Goal: Find specific page/section: Find specific page/section

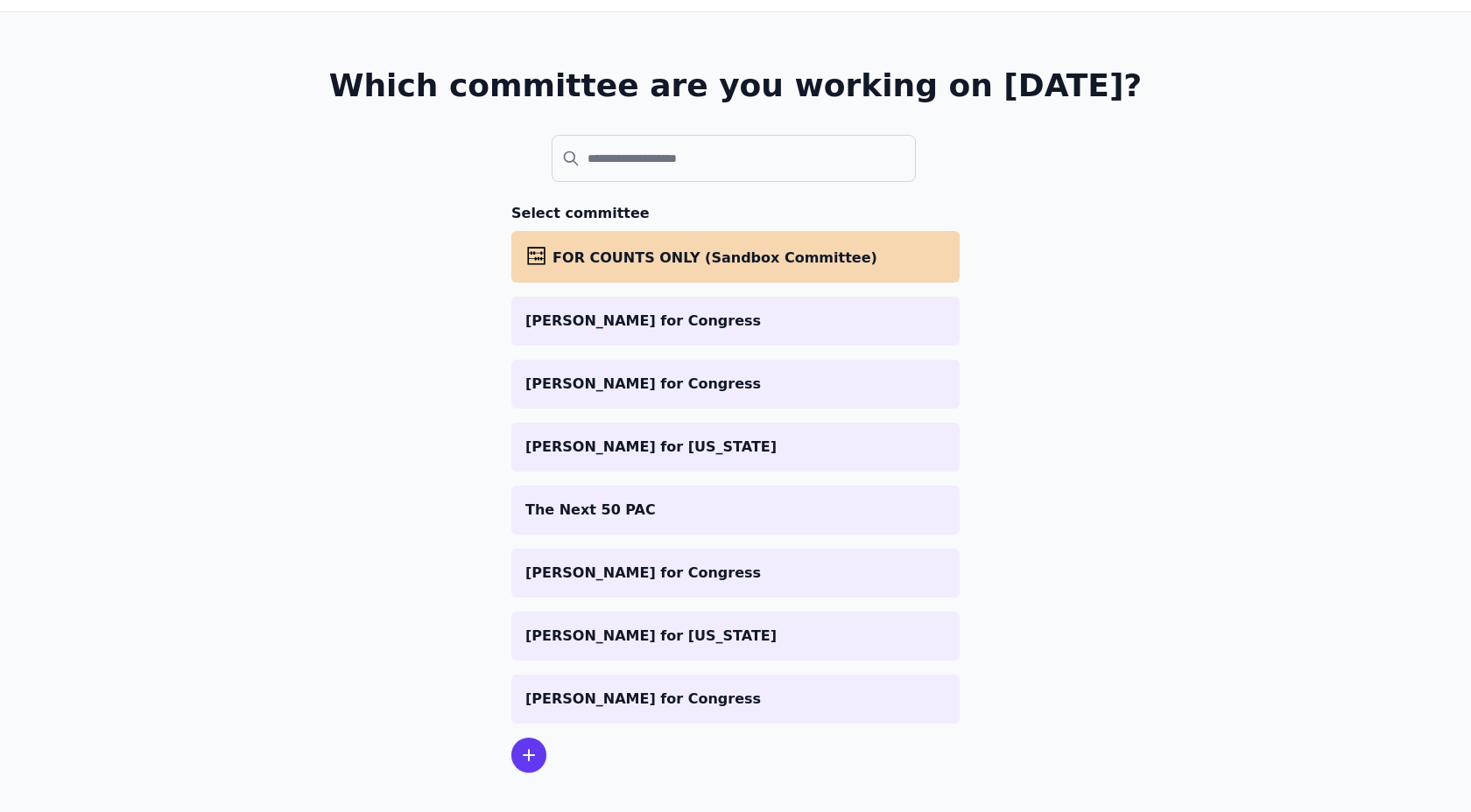
scroll to position [89, 0]
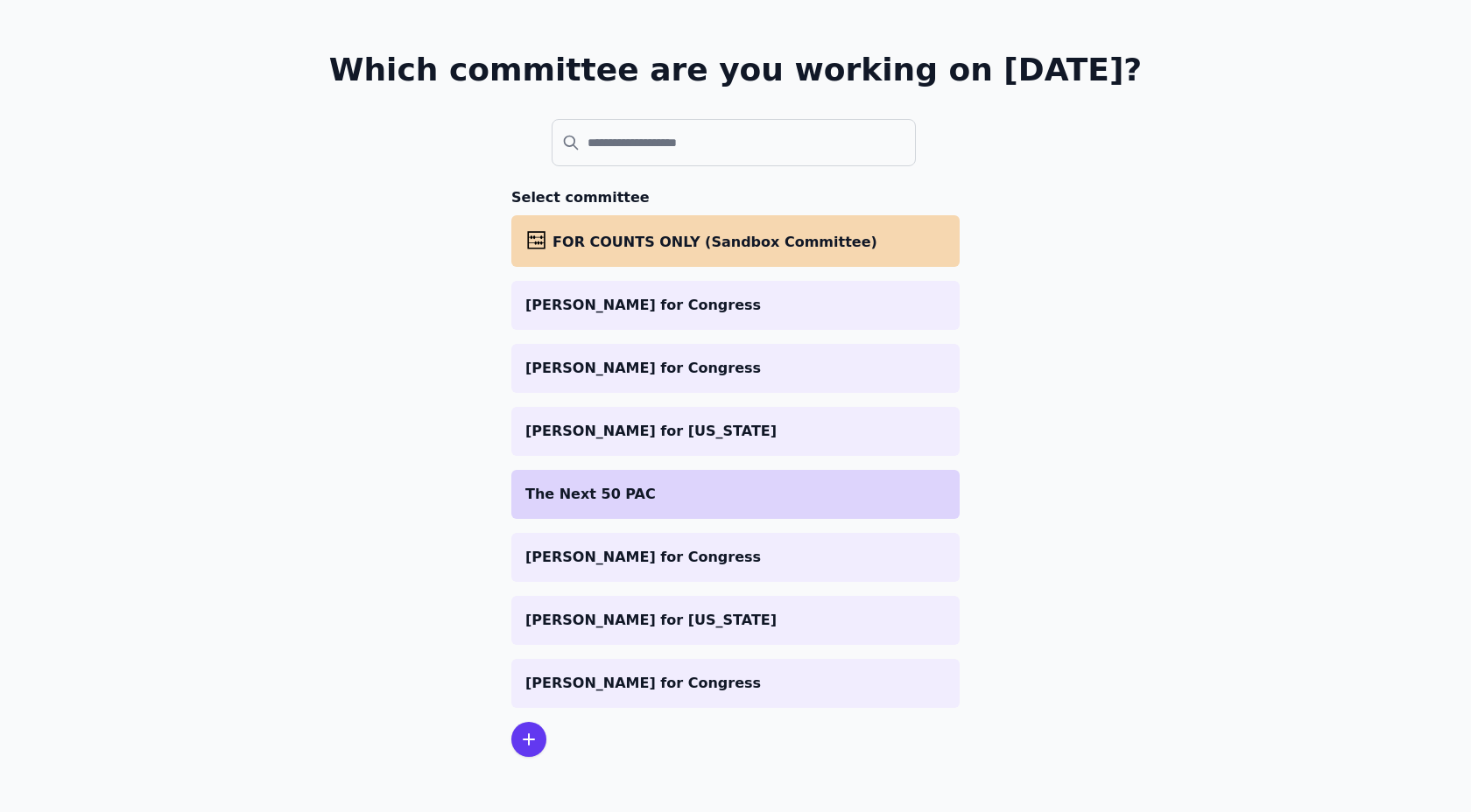
click at [608, 485] on p "The Next 50 PAC" at bounding box center [735, 494] width 420 height 21
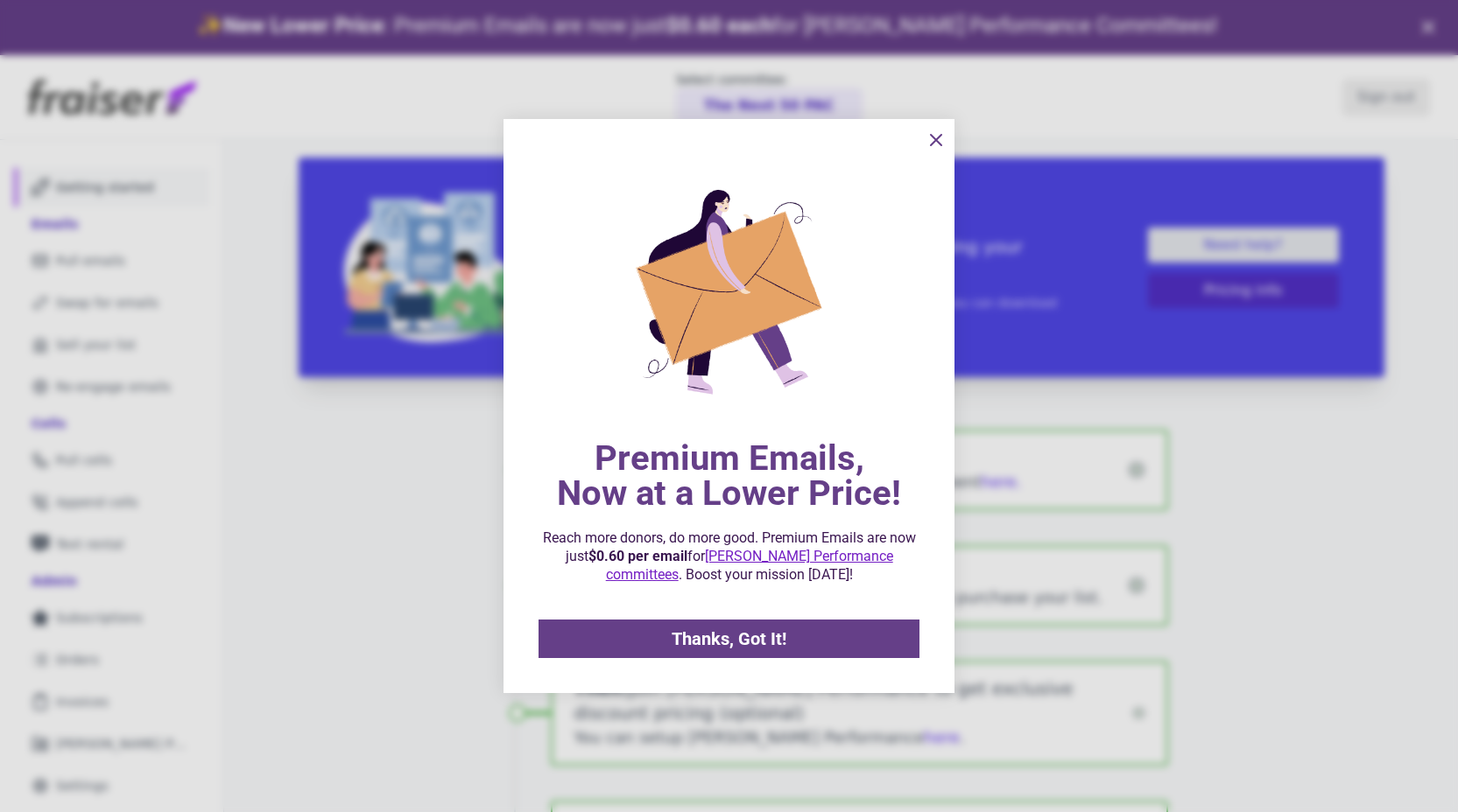
click at [744, 643] on span "Thanks, Got It!" at bounding box center [729, 640] width 115 height 18
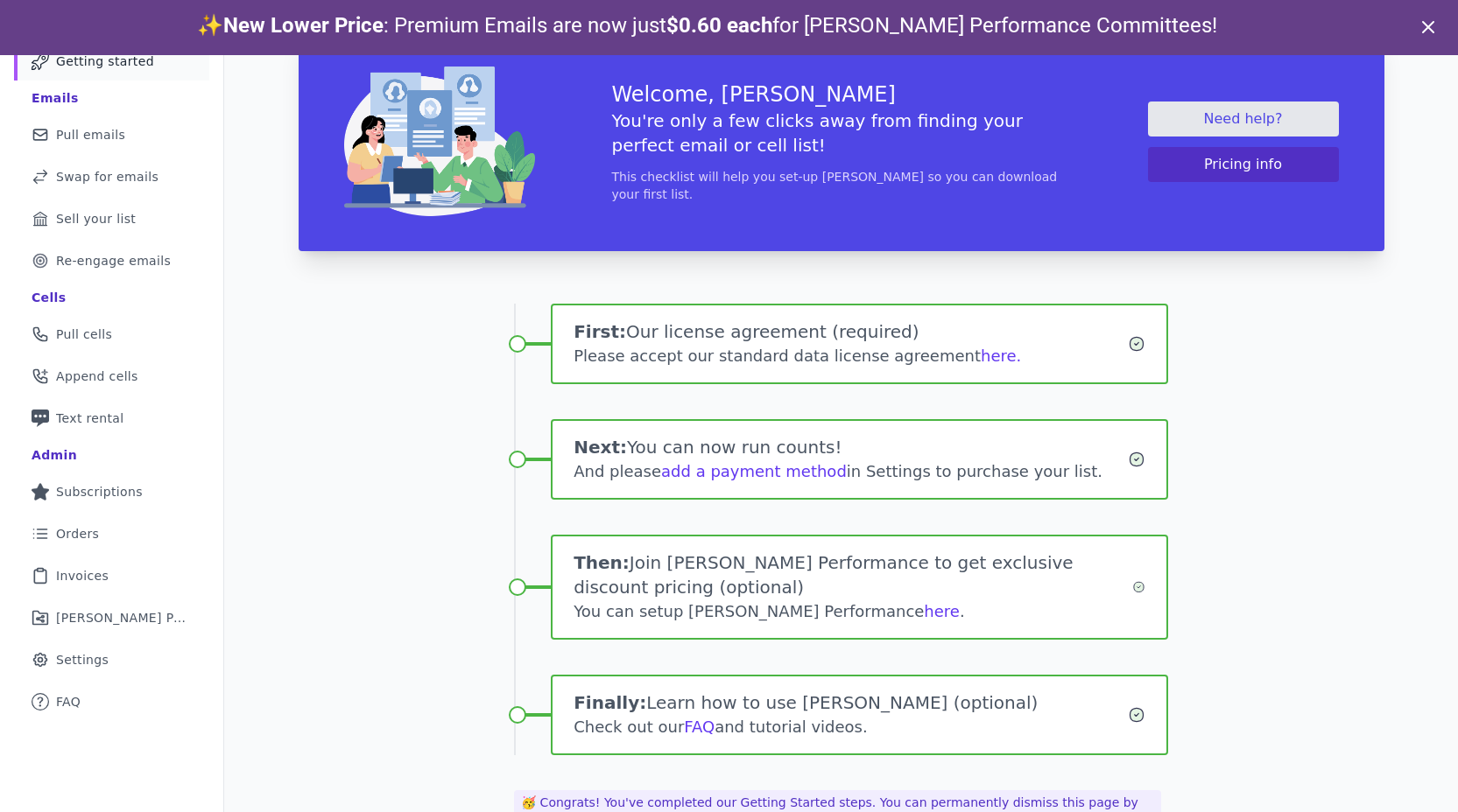
scroll to position [55, 0]
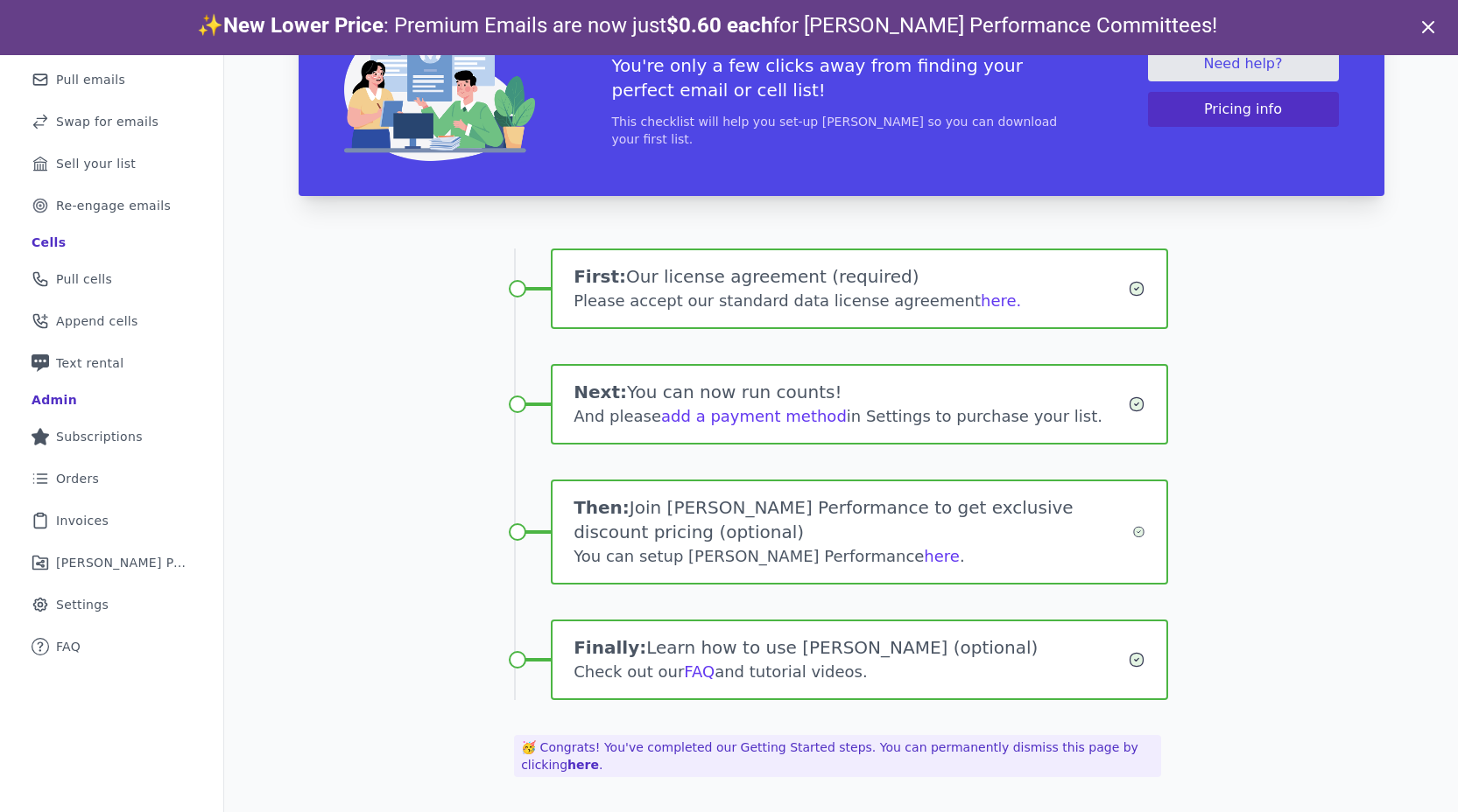
click at [1430, 31] on icon at bounding box center [1427, 27] width 21 height 21
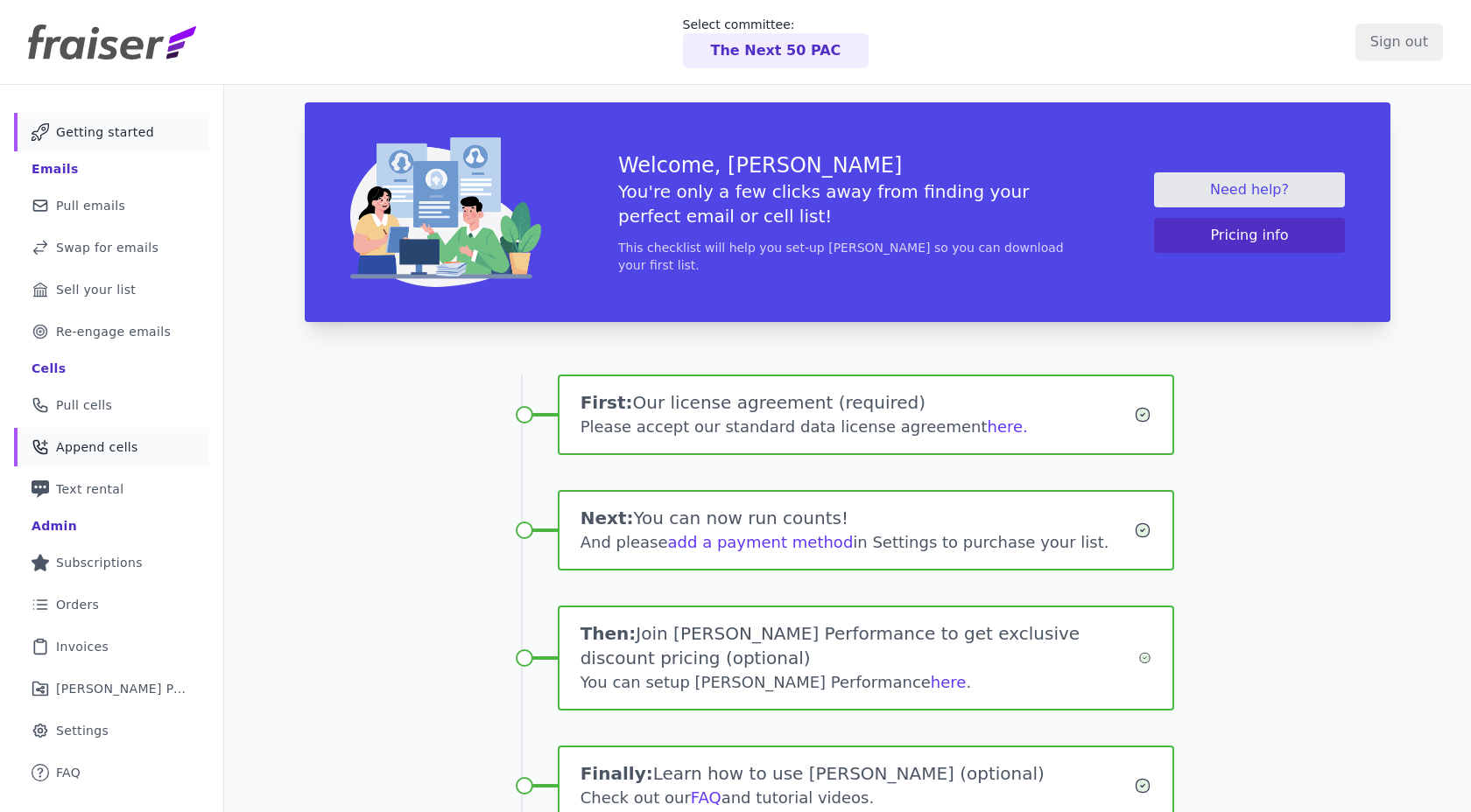
scroll to position [1, 0]
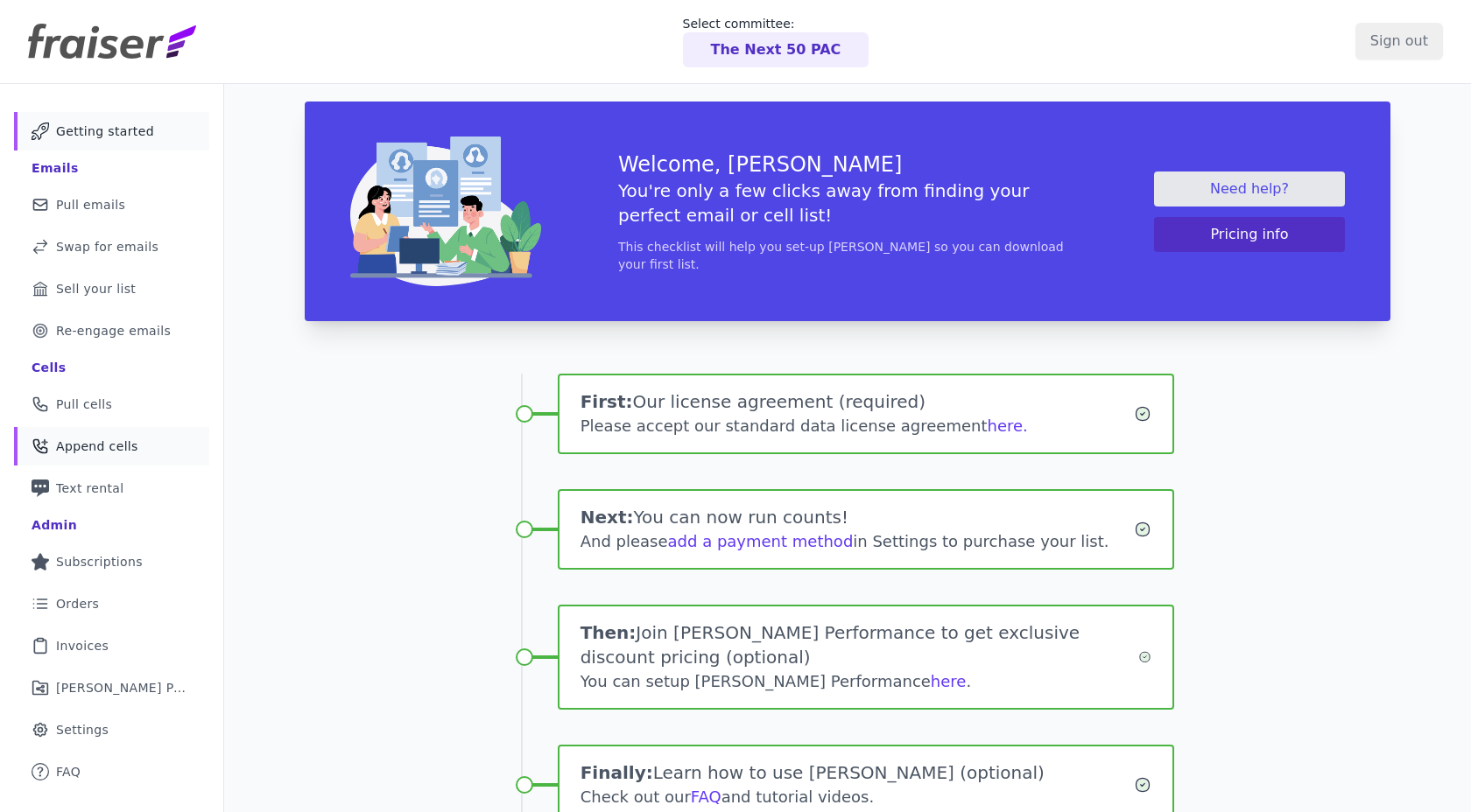
click at [110, 339] on span "Re-engage emails" at bounding box center [113, 331] width 115 height 18
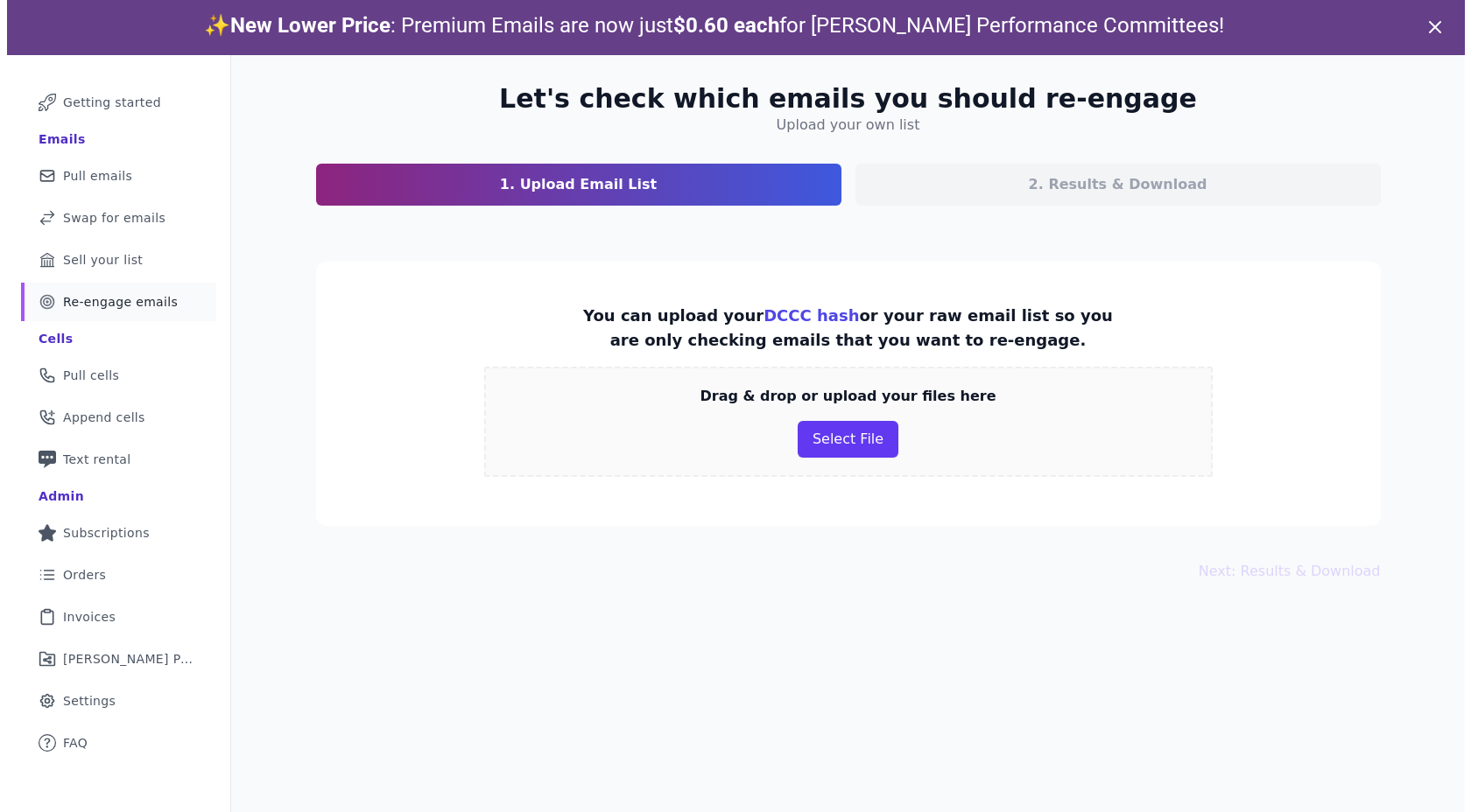
scroll to position [83, 0]
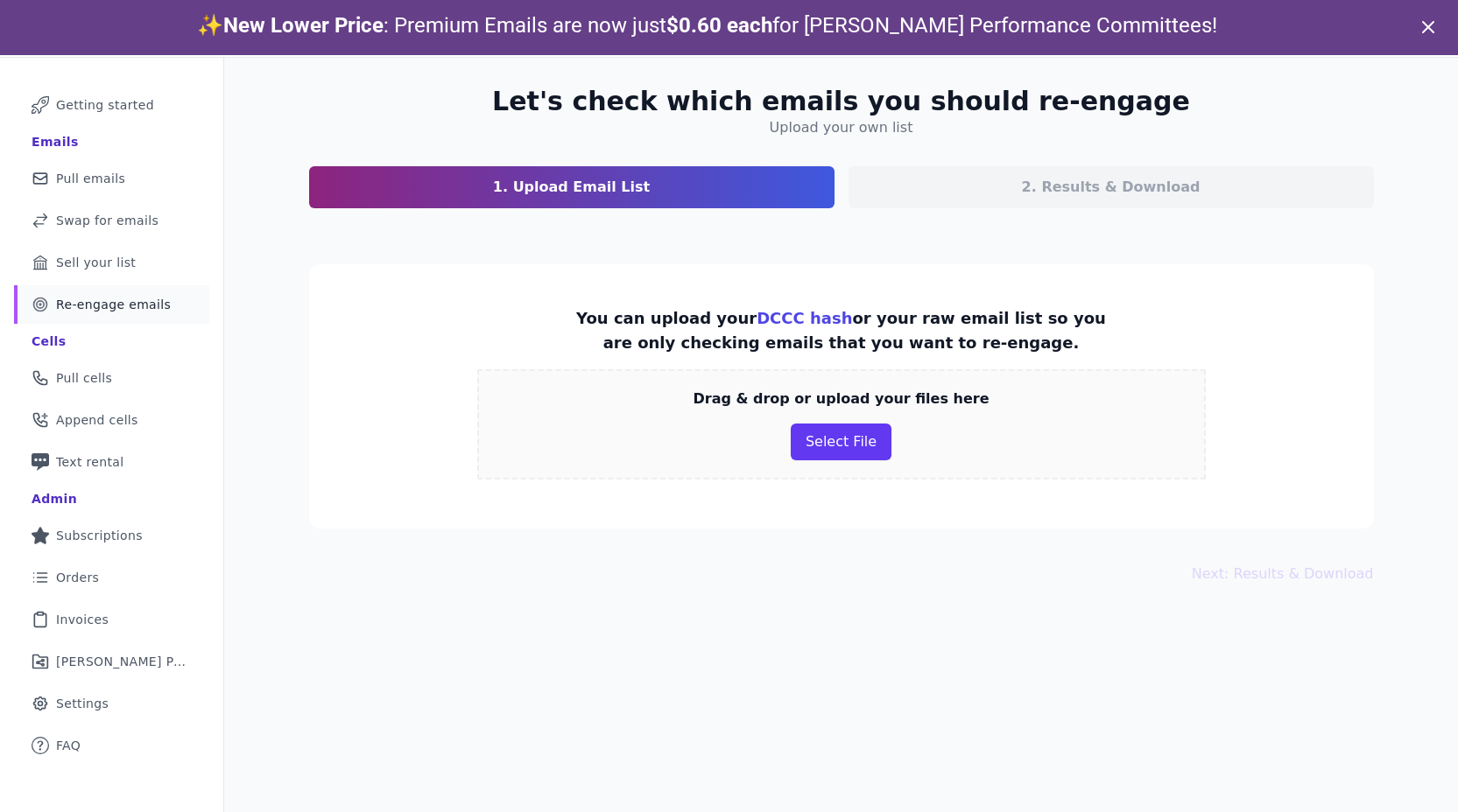
click at [1427, 33] on icon at bounding box center [1427, 27] width 21 height 21
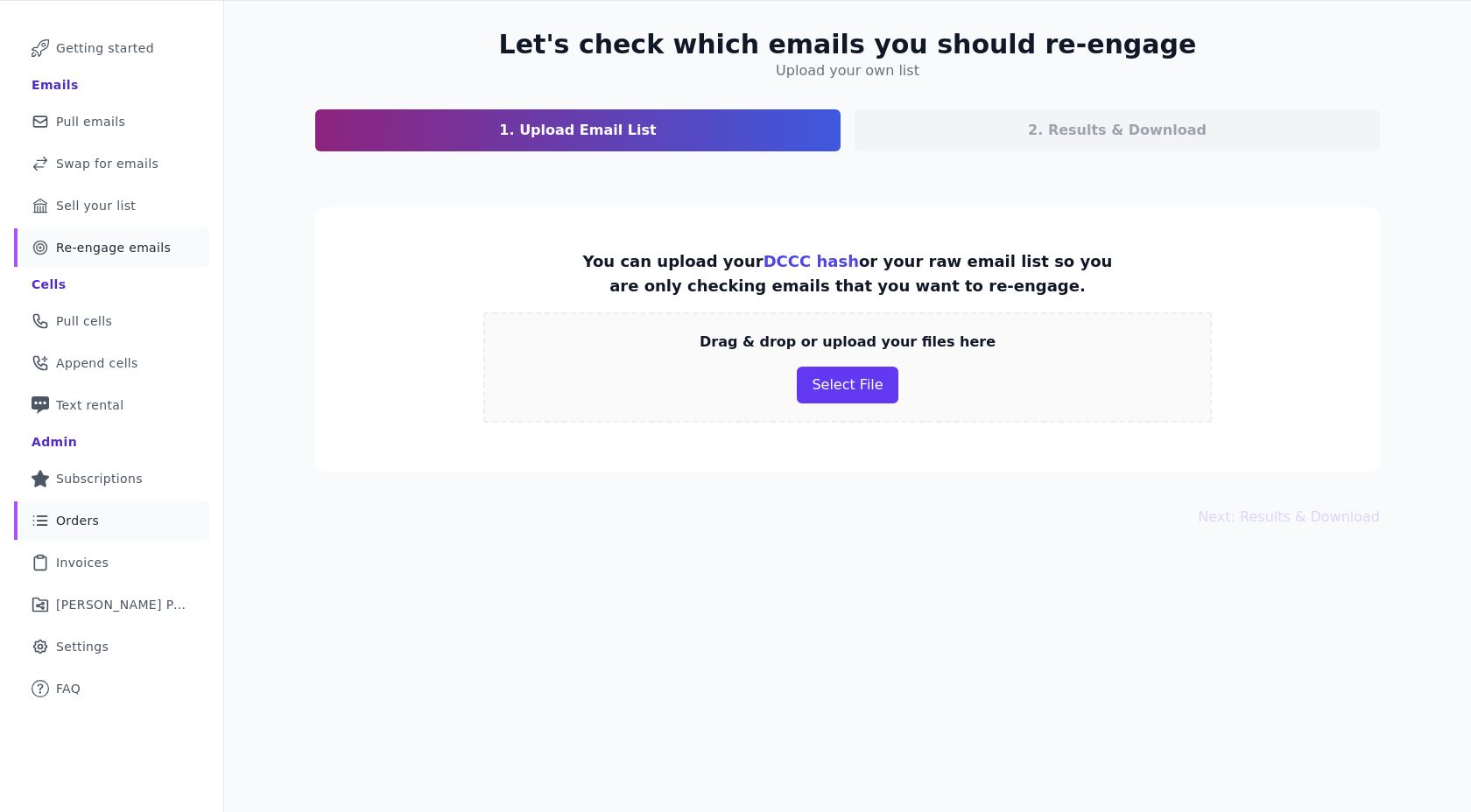
scroll to position [85, 0]
click at [109, 523] on link "List Icon Outline of bulleted list Orders" at bounding box center [112, 520] width 196 height 39
